Goal: Transaction & Acquisition: Book appointment/travel/reservation

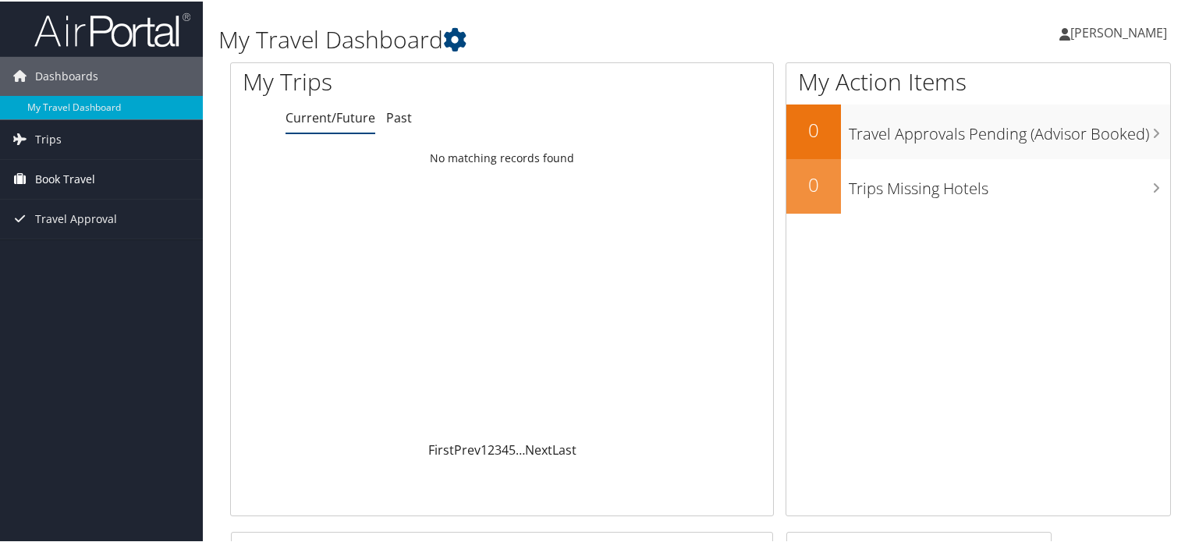
click at [57, 190] on span "Book Travel" at bounding box center [65, 177] width 60 height 39
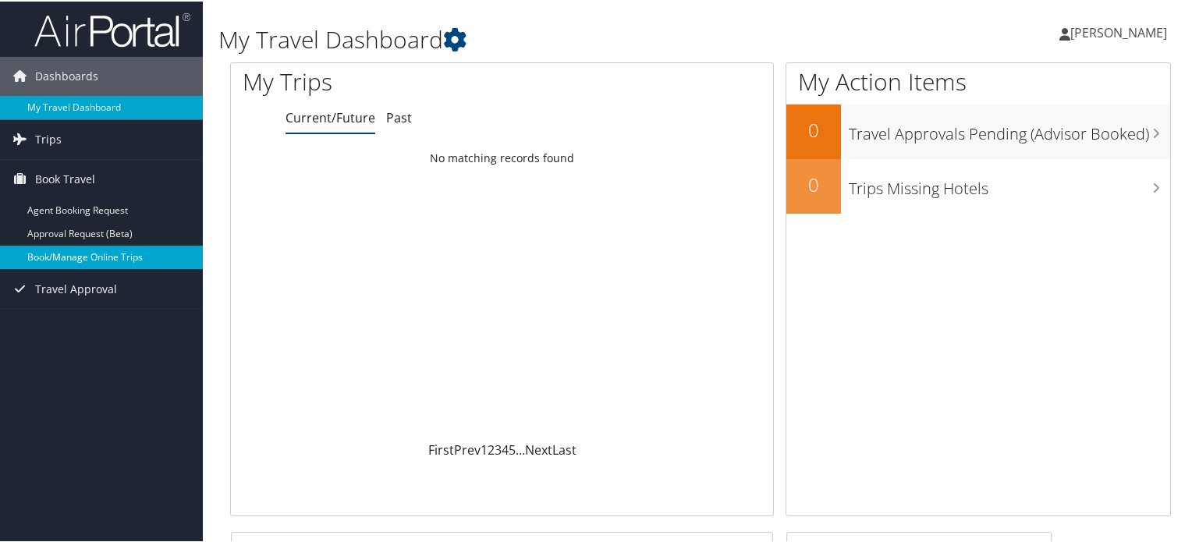
click at [76, 262] on link "Book/Manage Online Trips" at bounding box center [101, 255] width 203 height 23
